Goal: Task Accomplishment & Management: Use online tool/utility

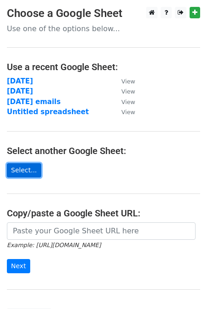
click at [23, 170] on link "Select..." at bounding box center [24, 170] width 34 height 14
click at [32, 167] on link "Select..." at bounding box center [24, 170] width 34 height 14
click at [26, 171] on link "Select..." at bounding box center [24, 170] width 34 height 14
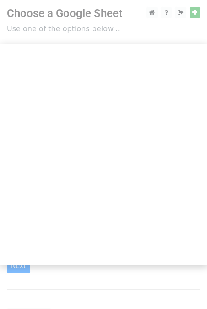
scroll to position [9, 0]
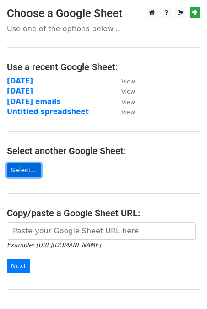
click at [22, 168] on link "Select..." at bounding box center [24, 170] width 34 height 14
click at [26, 171] on link "Select..." at bounding box center [24, 170] width 34 height 14
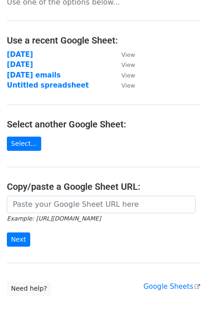
scroll to position [35, 0]
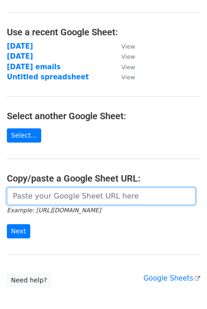
click at [66, 200] on input "url" at bounding box center [101, 196] width 189 height 17
paste input "https://docs.google.com/spreadsheets/d/1de8TcO9aw3sz8nTTgehSEWyteYJjzNi-/edit?u…"
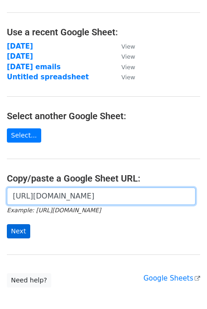
type input "https://docs.google.com/spreadsheets/d/1de8TcO9aw3sz8nTTgehSEWyteYJjzNi-/edit?u…"
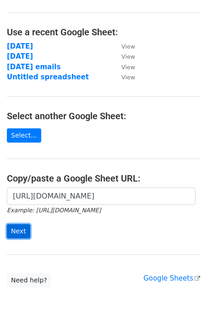
click at [16, 234] on input "Next" at bounding box center [18, 231] width 23 height 14
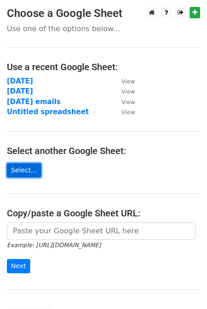
click at [31, 174] on link "Select..." at bounding box center [24, 170] width 34 height 14
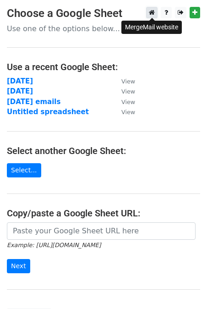
click at [157, 13] on link at bounding box center [151, 12] width 11 height 11
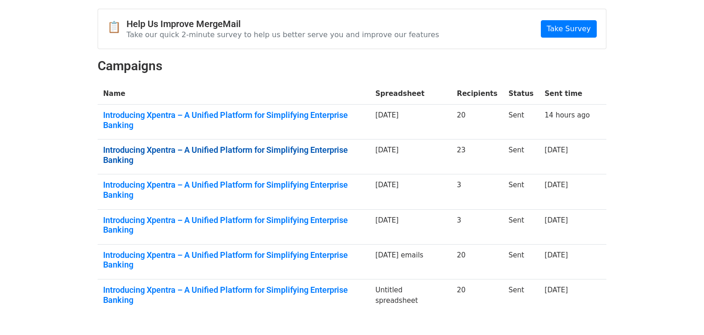
scroll to position [84, 0]
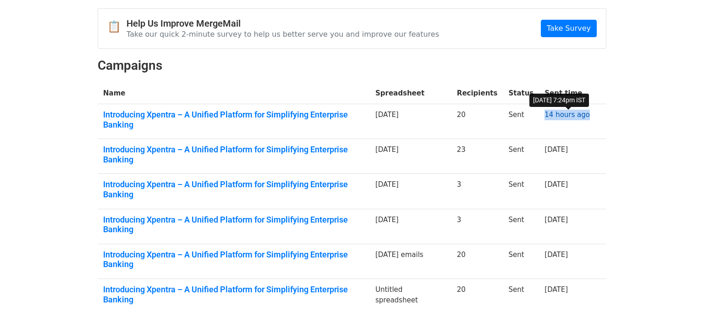
click at [337, 61] on div "✨ Upgrade to Premium Remove the "MergeMail" watermark, increase email limits, a…" at bounding box center [352, 140] width 523 height 362
click at [646, 142] on body "MergeMail Campaigns Templates Reports Open Gmail Daily emails left: 31 Help gau…" at bounding box center [352, 136] width 704 height 441
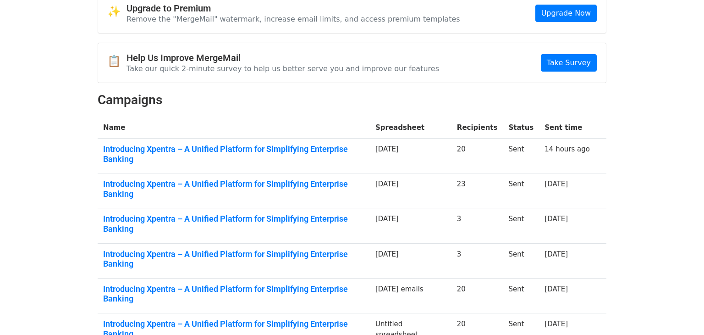
scroll to position [0, 0]
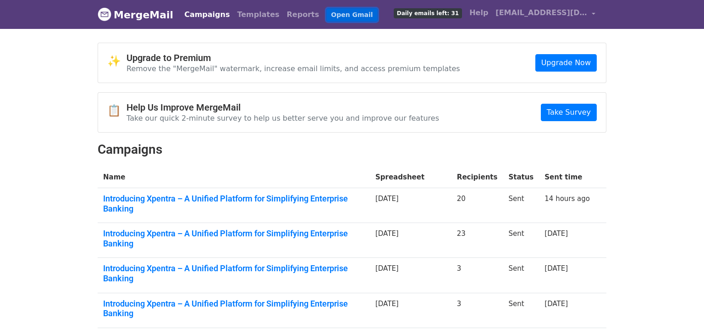
click at [327, 17] on link "Open Gmail" at bounding box center [352, 14] width 51 height 13
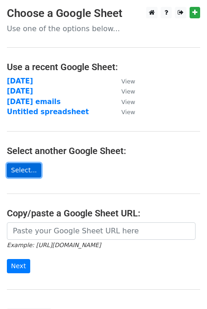
click at [22, 170] on link "Select..." at bounding box center [24, 170] width 34 height 14
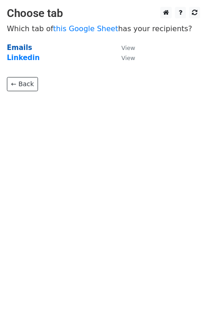
click at [16, 47] on strong "Emails" at bounding box center [19, 48] width 25 height 8
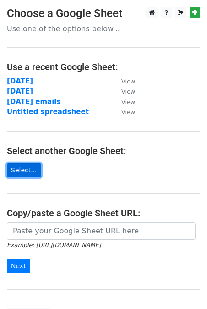
click at [28, 172] on link "Select..." at bounding box center [24, 170] width 34 height 14
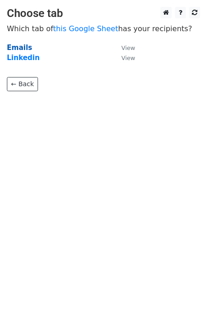
click at [18, 48] on strong "Emails" at bounding box center [19, 48] width 25 height 8
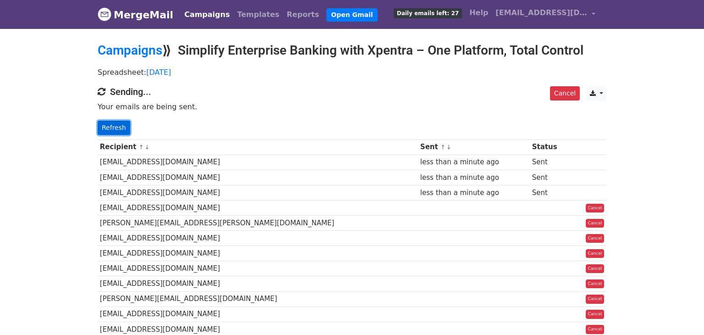
click at [114, 129] on link "Refresh" at bounding box center [114, 128] width 33 height 14
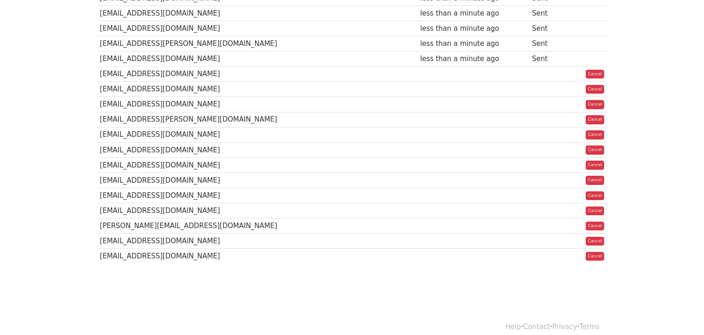
scroll to position [17, 0]
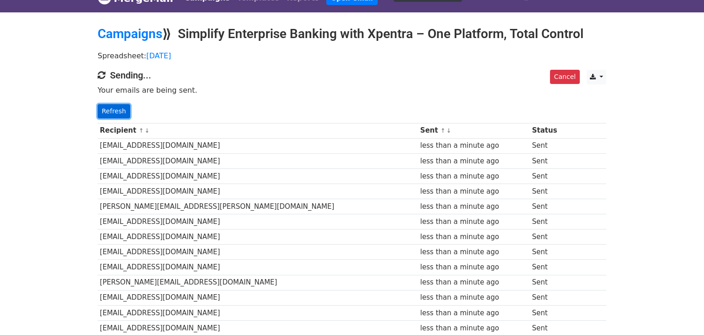
click at [109, 109] on link "Refresh" at bounding box center [114, 111] width 33 height 14
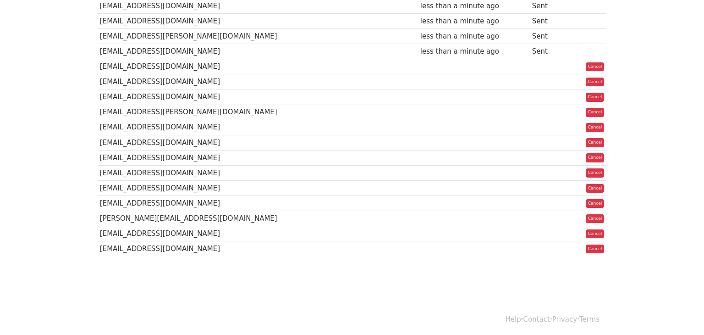
scroll to position [349, 0]
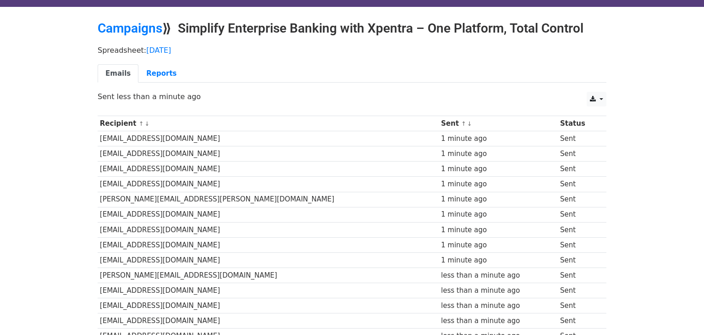
scroll to position [75, 0]
